Goal: Task Accomplishment & Management: Use online tool/utility

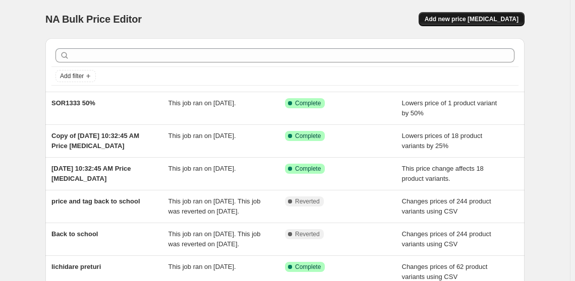
click at [494, 19] on span "Add new price [MEDICAL_DATA]" at bounding box center [471, 19] width 94 height 8
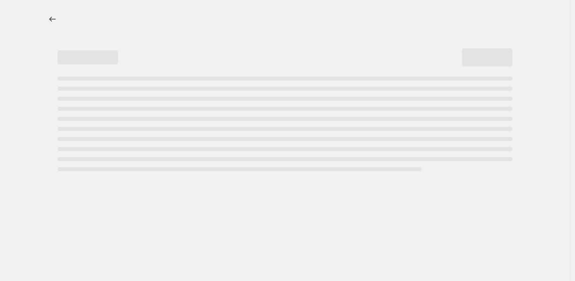
select select "percentage"
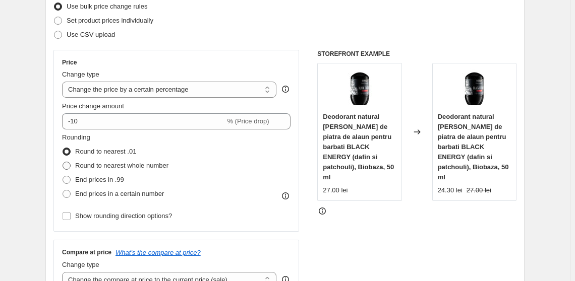
scroll to position [137, 0]
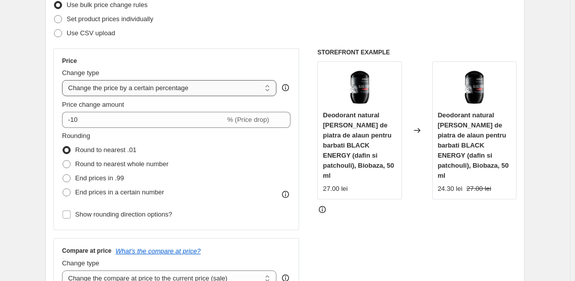
click at [261, 85] on select "Change the price to a certain amount Change the price by a certain amount Chang…" at bounding box center [169, 88] width 214 height 16
click at [414, 234] on div "STOREFRONT EXAMPLE Deodorant natural [PERSON_NAME] de piatra de alaun pentru ba…" at bounding box center [416, 171] width 199 height 247
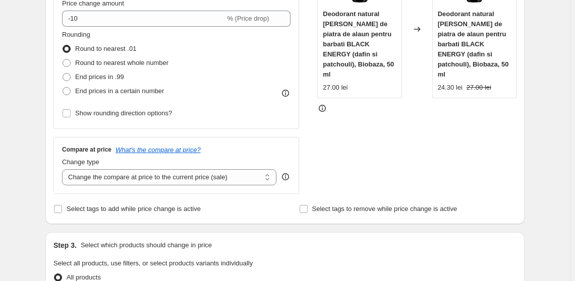
scroll to position [183, 0]
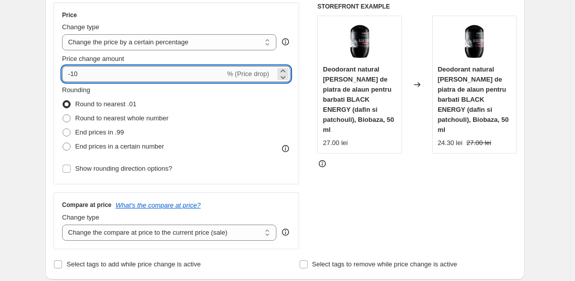
click at [129, 78] on input "-10" at bounding box center [143, 74] width 163 height 16
type input "-1"
type input "0"
click at [266, 116] on div "Rounding Round to nearest .01 Round to nearest whole number End prices in .99 E…" at bounding box center [176, 119] width 228 height 69
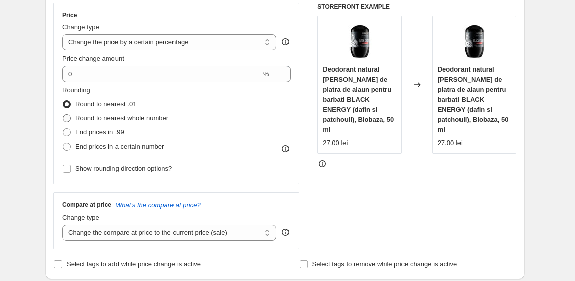
click at [154, 117] on span "Round to nearest whole number" at bounding box center [121, 118] width 93 height 8
click at [63, 115] on input "Round to nearest whole number" at bounding box center [62, 114] width 1 height 1
radio input "true"
click at [192, 44] on select "Change the price to a certain amount Change the price by a certain amount Chang…" at bounding box center [169, 42] width 214 height 16
select select "by"
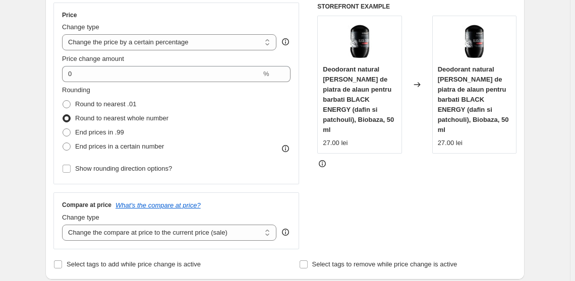
click at [64, 34] on select "Change the price to a certain amount Change the price by a certain amount Chang…" at bounding box center [169, 42] width 214 height 16
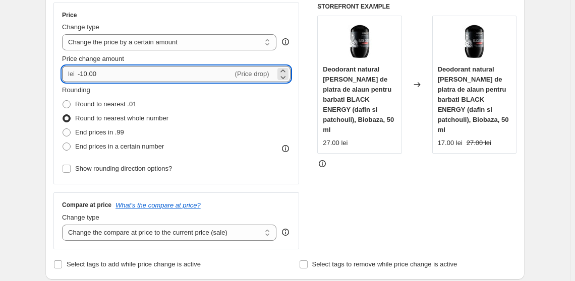
click at [190, 68] on input "-10.00" at bounding box center [155, 74] width 155 height 16
type input "-1"
type input "0.00"
click at [256, 117] on div "Rounding Round to nearest .01 Round to nearest whole number End prices in .99 E…" at bounding box center [176, 119] width 228 height 69
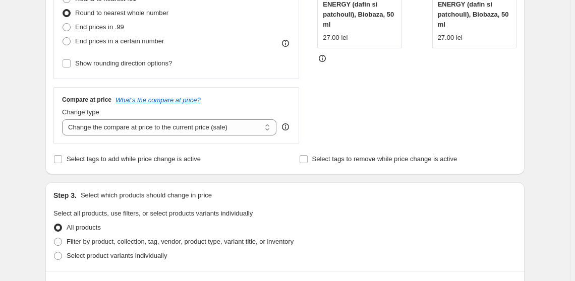
scroll to position [412, 0]
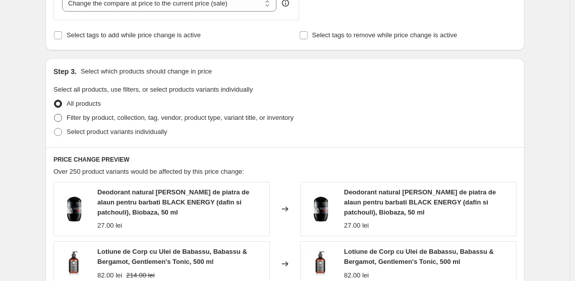
click at [114, 118] on span "Filter by product, collection, tag, vendor, product type, variant title, or inv…" at bounding box center [180, 118] width 227 height 8
click at [54, 114] on input "Filter by product, collection, tag, vendor, product type, variant title, or inv…" at bounding box center [54, 114] width 1 height 1
radio input "true"
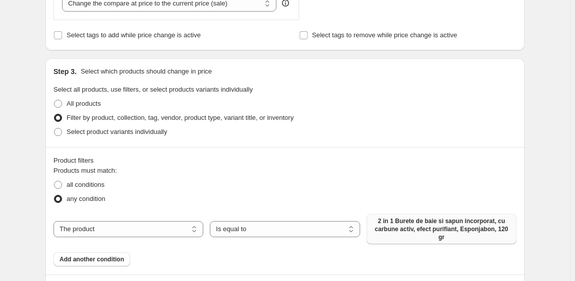
click at [417, 228] on span "2 in 1 Burete de baie si sapun incorporat, cu carbune activ, efect purifiant, E…" at bounding box center [441, 229] width 138 height 24
click at [122, 230] on select "The product The product's collection The product's tag The product's vendor The…" at bounding box center [128, 229] width 150 height 16
select select "collection"
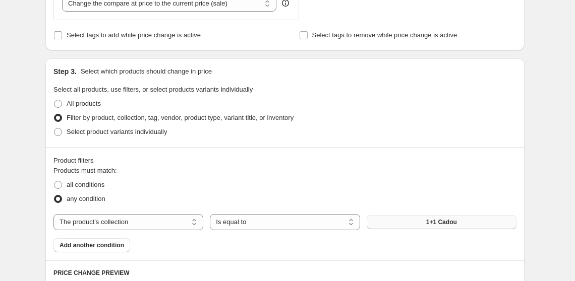
click at [432, 224] on span "1+1 Cadou" at bounding box center [441, 222] width 31 height 8
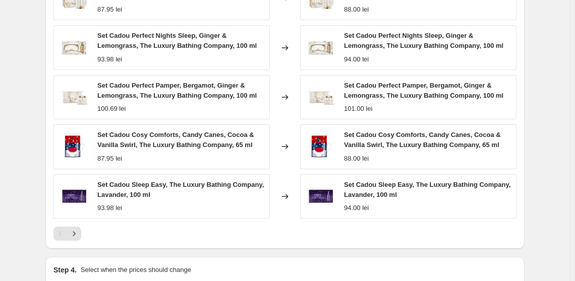
scroll to position [853, 0]
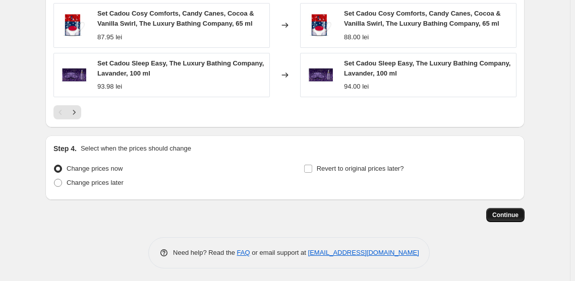
click at [500, 209] on button "Continue" at bounding box center [505, 215] width 38 height 14
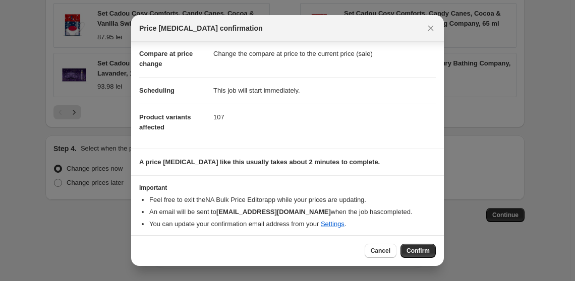
scroll to position [48, 0]
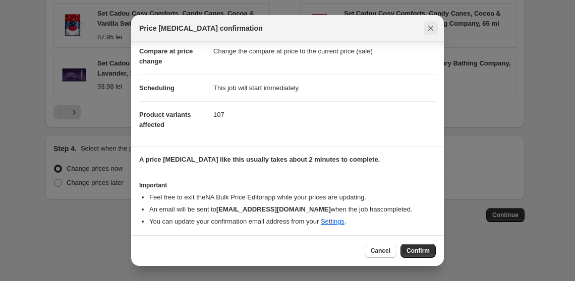
click at [428, 29] on icon "Close" at bounding box center [430, 28] width 10 height 10
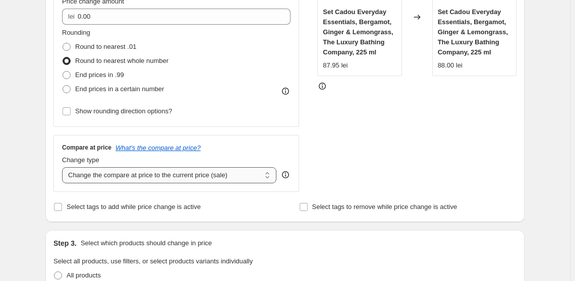
scroll to position [212, 0]
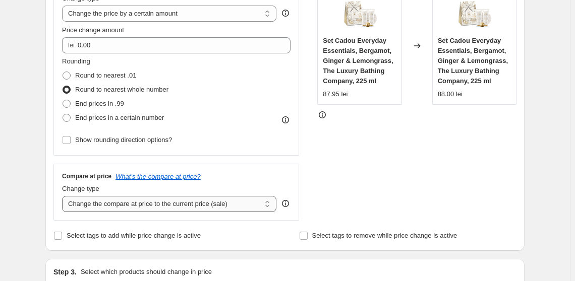
click at [168, 207] on select "Change the compare at price to the current price (sale) Change the compare at p…" at bounding box center [169, 204] width 214 height 16
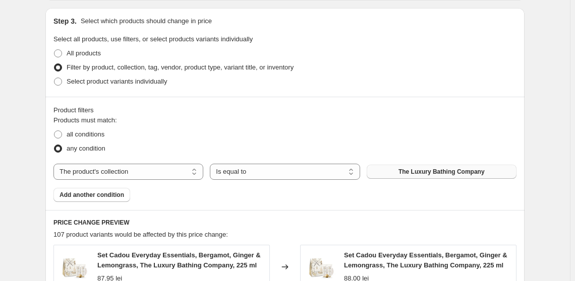
scroll to position [349, 0]
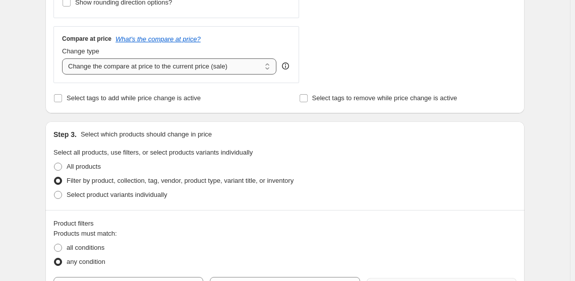
click at [224, 71] on select "Change the compare at price to the current price (sale) Change the compare at p…" at bounding box center [169, 66] width 214 height 16
click at [64, 58] on select "Change the compare at price to the current price (sale) Change the compare at p…" at bounding box center [169, 66] width 214 height 16
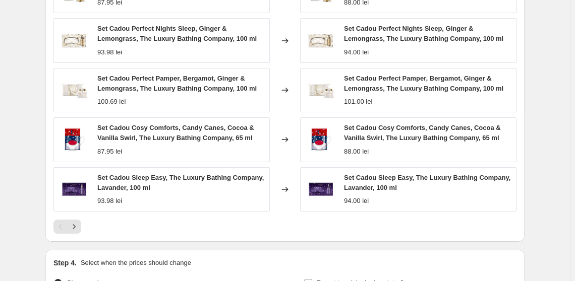
scroll to position [807, 0]
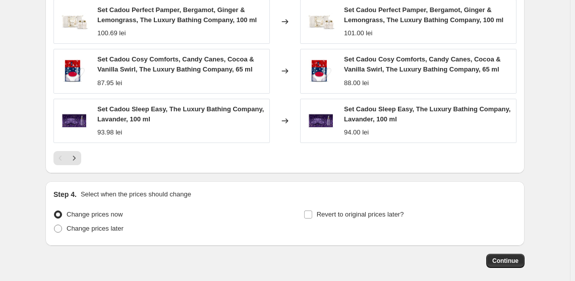
click at [79, 158] on icon "Next" at bounding box center [74, 158] width 10 height 10
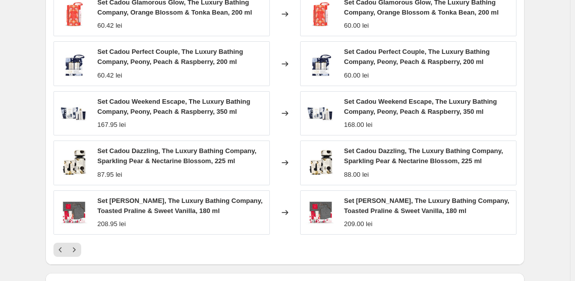
scroll to position [762, 0]
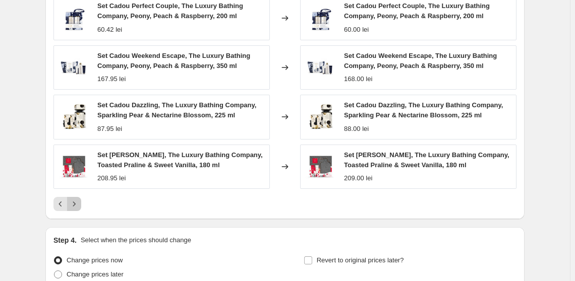
click at [76, 203] on icon "Next" at bounding box center [74, 204] width 10 height 10
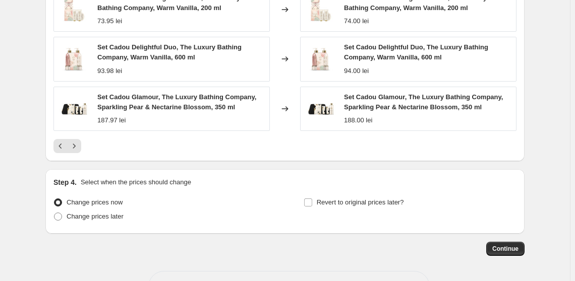
scroll to position [853, 0]
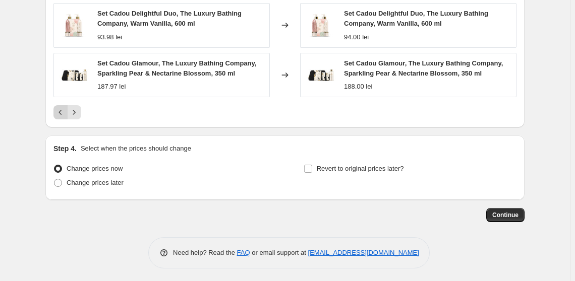
click at [66, 112] on icon "Previous" at bounding box center [60, 112] width 10 height 10
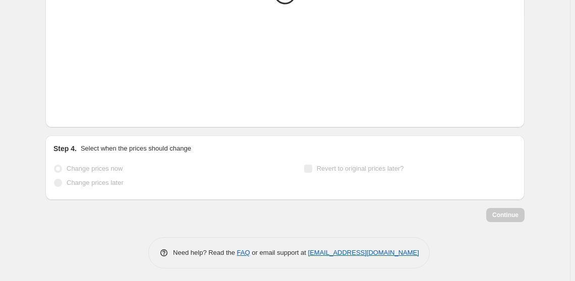
click at [66, 112] on icon "Previous" at bounding box center [60, 112] width 10 height 10
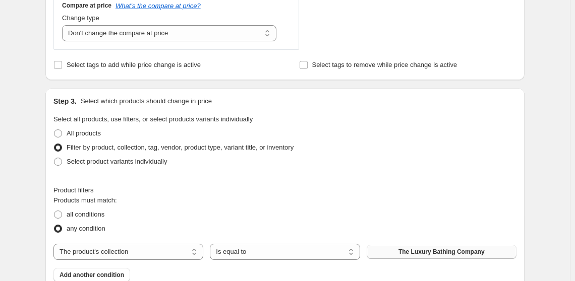
scroll to position [379, 0]
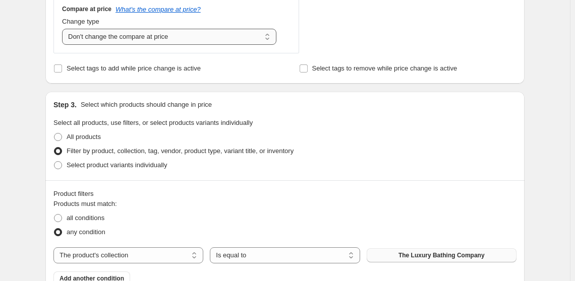
click at [211, 31] on select "Change the compare at price to the current price (sale) Change the compare at p…" at bounding box center [169, 37] width 214 height 16
click at [64, 29] on select "Change the compare at price to the current price (sale) Change the compare at p…" at bounding box center [169, 37] width 214 height 16
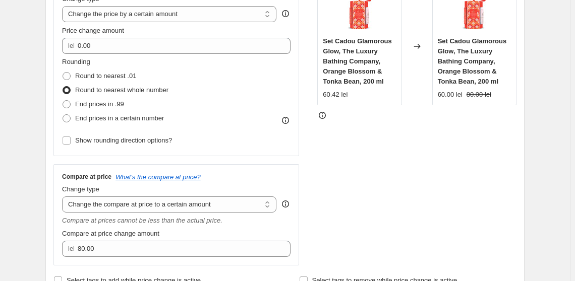
scroll to position [333, 0]
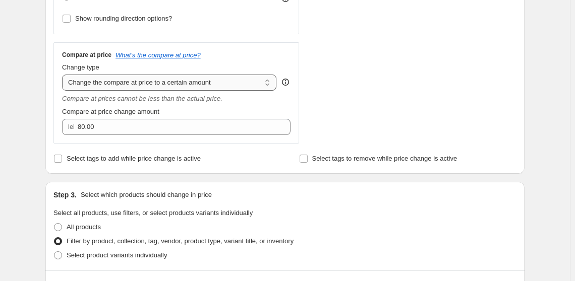
click at [234, 80] on select "Change the compare at price to the current price (sale) Change the compare at p…" at bounding box center [169, 83] width 214 height 16
click at [64, 75] on select "Change the compare at price to the current price (sale) Change the compare at p…" at bounding box center [169, 83] width 214 height 16
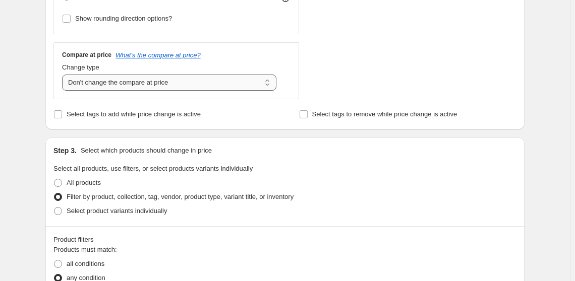
click at [118, 87] on select "Change the compare at price to the current price (sale) Change the compare at p…" at bounding box center [169, 83] width 214 height 16
select select "ep"
click at [64, 75] on select "Change the compare at price to the current price (sale) Change the compare at p…" at bounding box center [169, 83] width 214 height 16
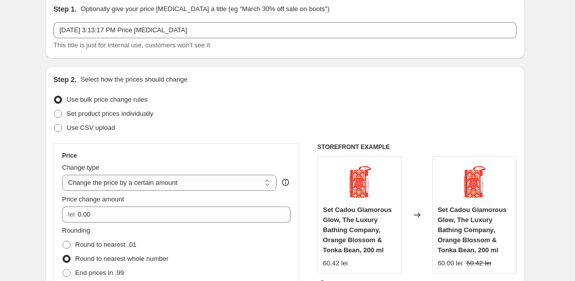
scroll to position [0, 0]
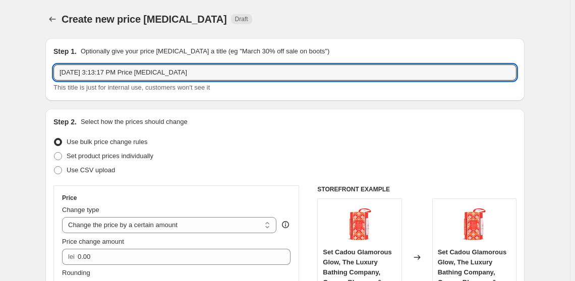
drag, startPoint x: 212, startPoint y: 75, endPoint x: 38, endPoint y: 71, distance: 173.4
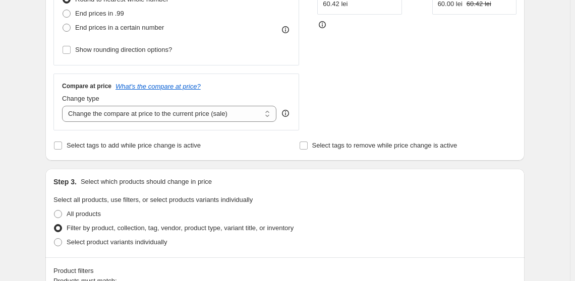
scroll to position [229, 0]
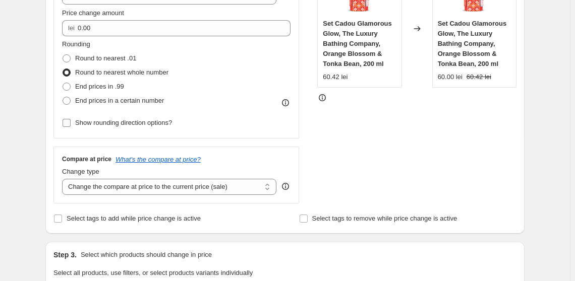
type input "LBC rotunjire"
click at [118, 123] on span "Show rounding direction options?" at bounding box center [123, 123] width 97 height 8
click at [71, 123] on input "Show rounding direction options?" at bounding box center [66, 123] width 8 height 8
checkbox input "true"
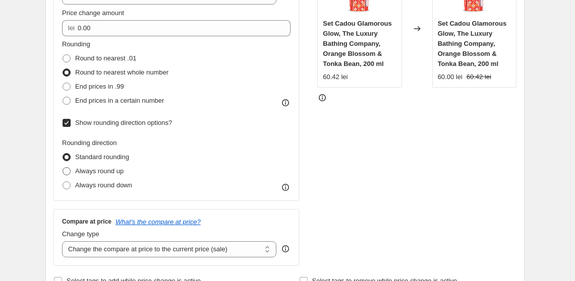
click at [115, 172] on span "Always round up" at bounding box center [99, 171] width 48 height 8
click at [63, 168] on input "Always round up" at bounding box center [62, 167] width 1 height 1
radio input "true"
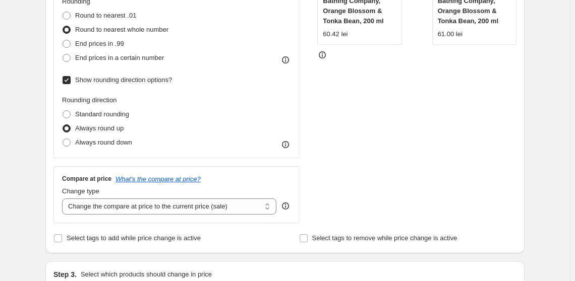
scroll to position [275, 0]
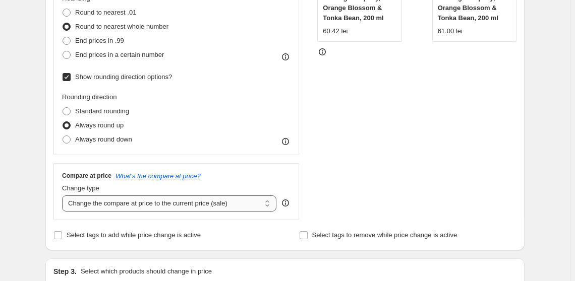
click at [173, 199] on select "Change the compare at price to the current price (sale) Change the compare at p…" at bounding box center [169, 204] width 214 height 16
select select "no_change"
click at [64, 196] on select "Change the compare at price to the current price (sale) Change the compare at p…" at bounding box center [169, 204] width 214 height 16
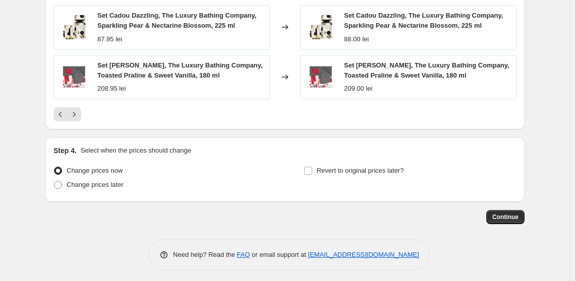
scroll to position [916, 0]
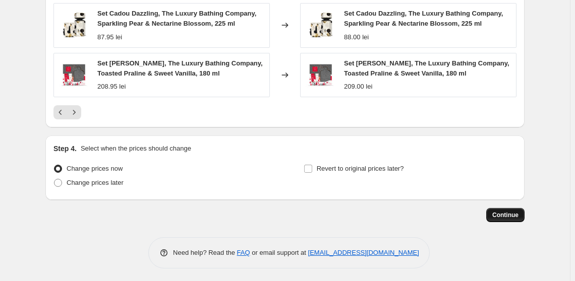
click at [524, 214] on button "Continue" at bounding box center [505, 215] width 38 height 14
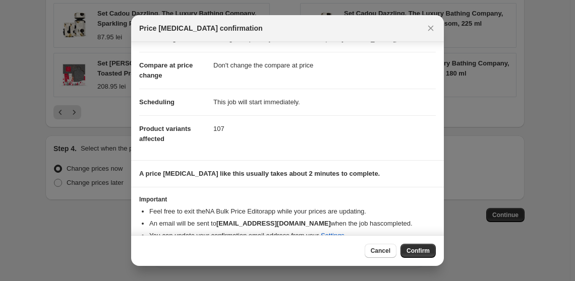
scroll to position [48, 0]
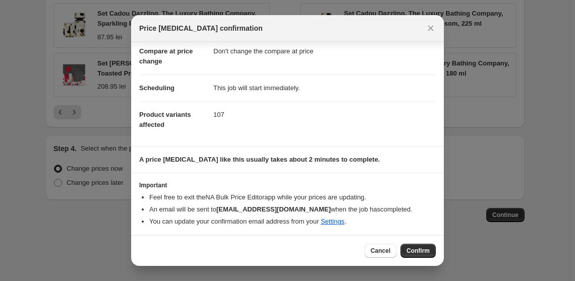
drag, startPoint x: 417, startPoint y: 248, endPoint x: 427, endPoint y: 257, distance: 13.6
click at [420, 249] on span "Confirm" at bounding box center [417, 251] width 23 height 8
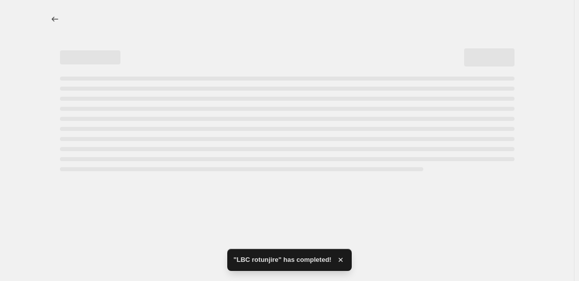
select select "by"
select select "no_change"
select select "collection"
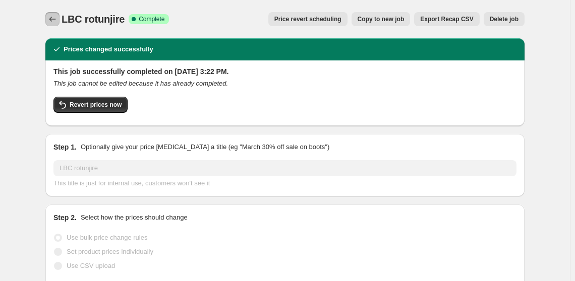
click at [52, 22] on icon "Price change jobs" at bounding box center [52, 19] width 10 height 10
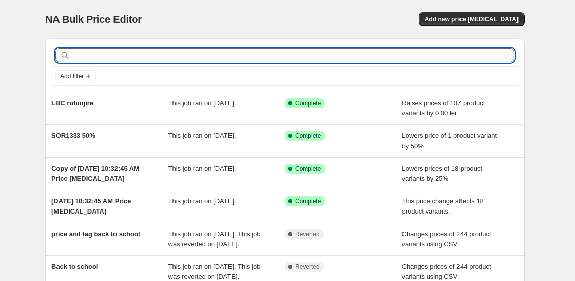
click at [410, 56] on input "text" at bounding box center [293, 55] width 443 height 14
paste input "CUPONERIA10"
type input "CUPONERIA10"
